Goal: Navigation & Orientation: Find specific page/section

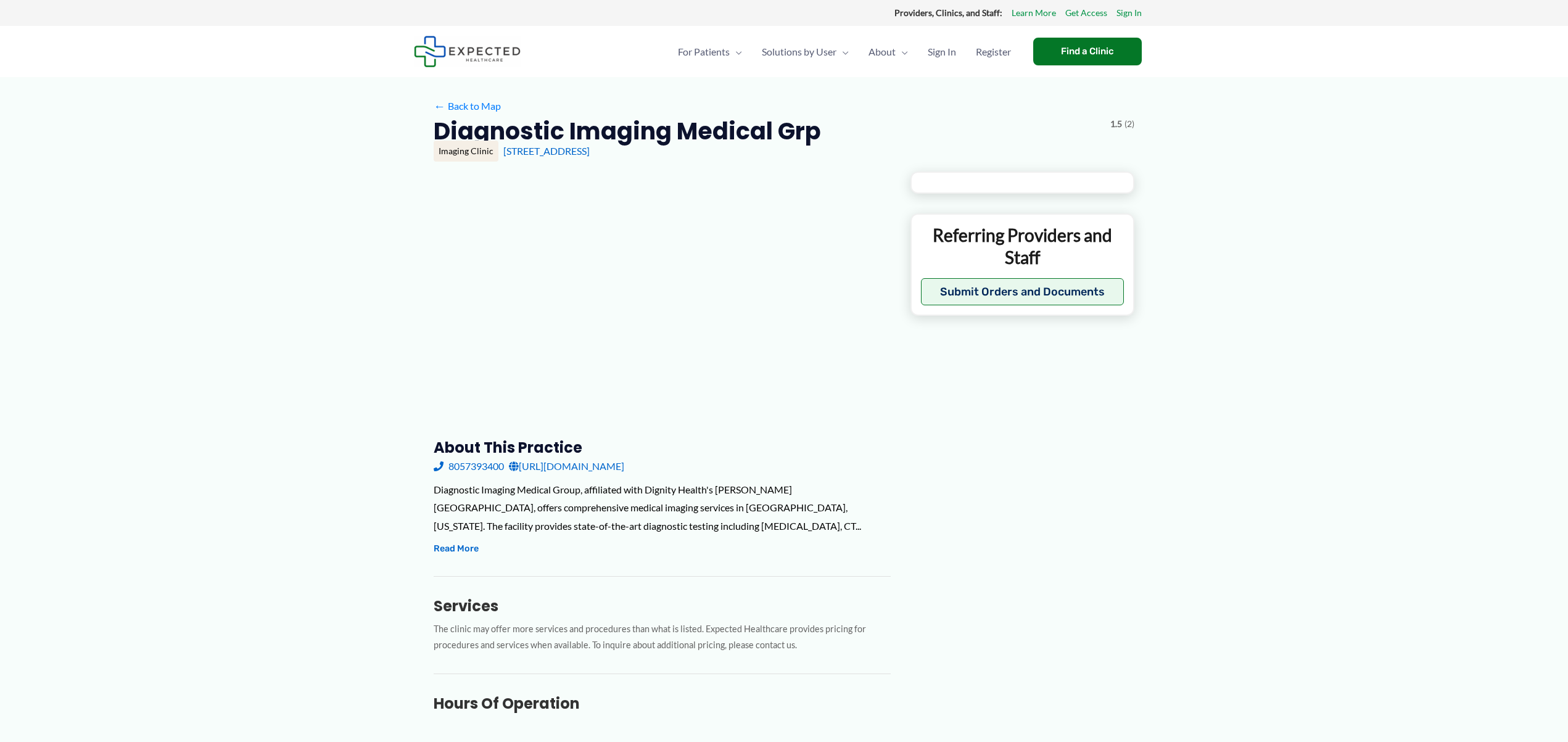
type input "**********"
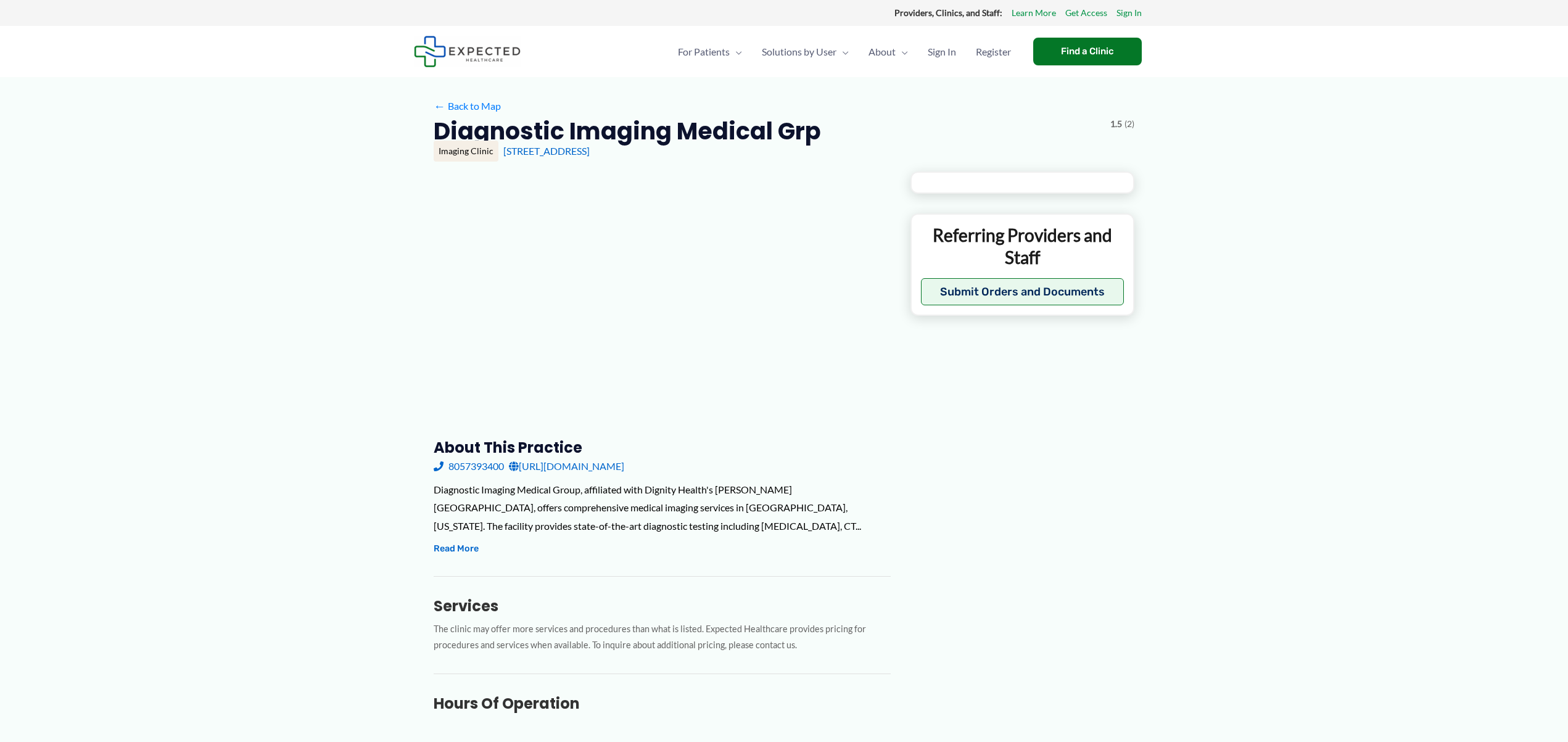
type input "**********"
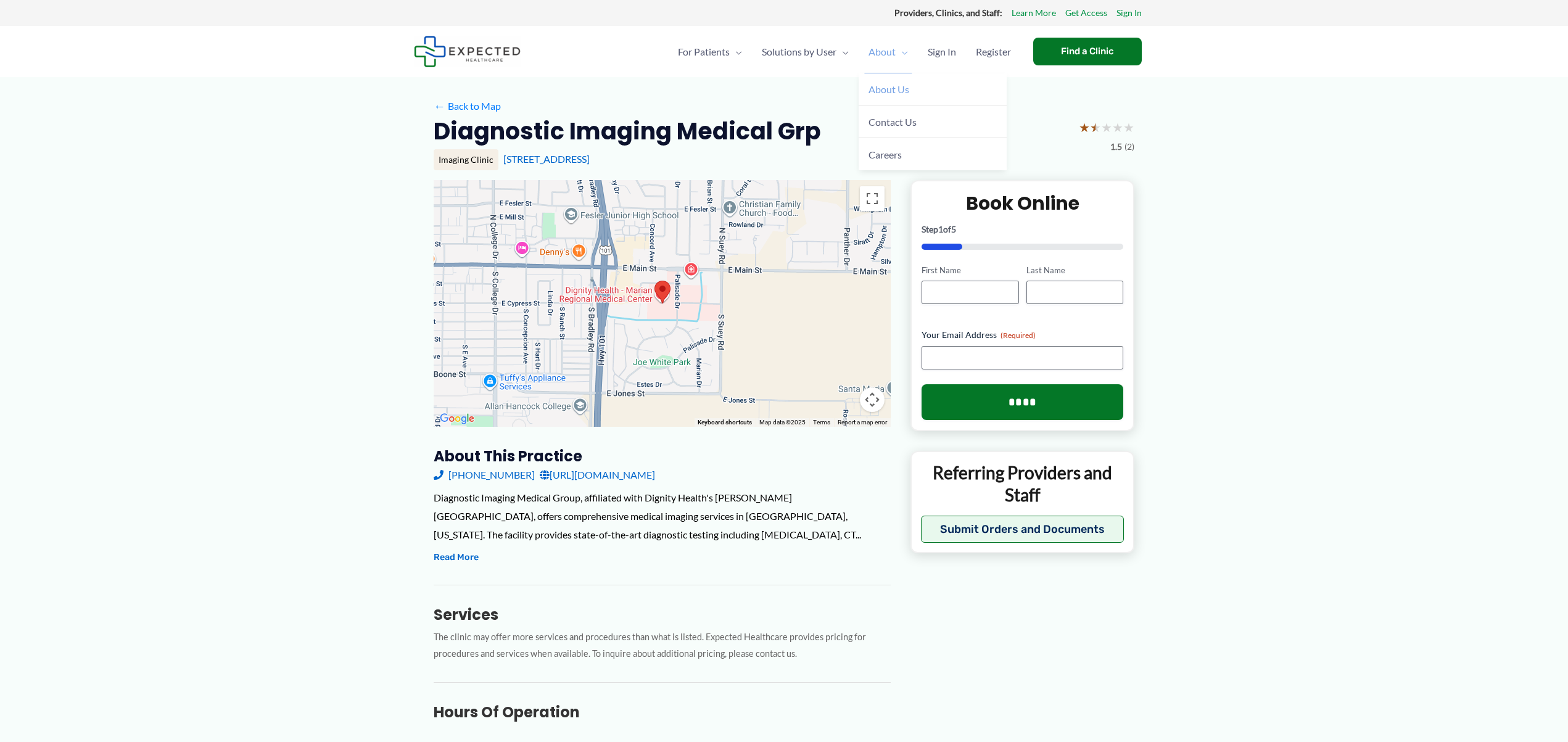
click at [881, 87] on span "About Us" at bounding box center [889, 89] width 41 height 12
